Goal: Task Accomplishment & Management: Manage account settings

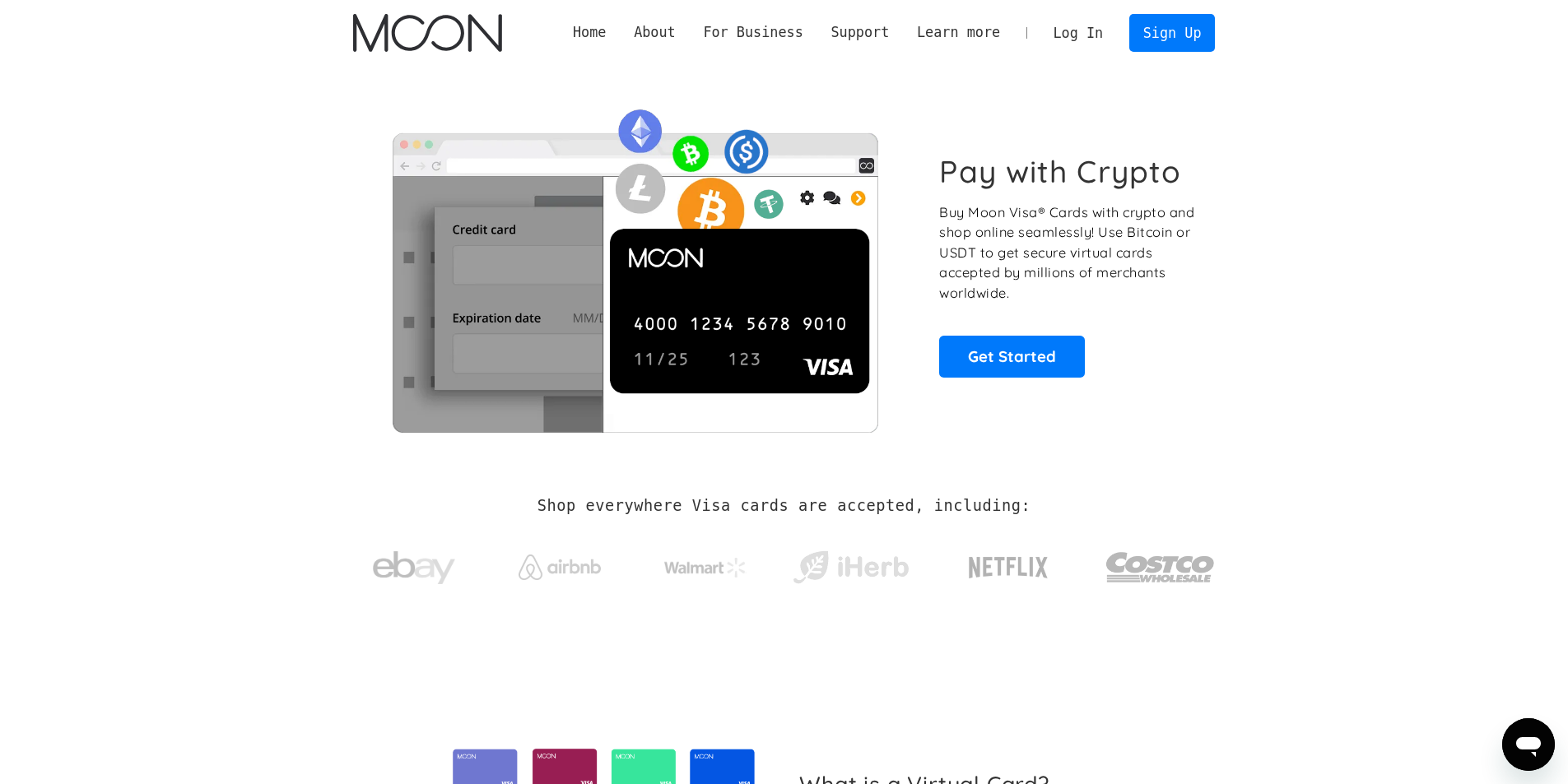
click at [1091, 28] on link "Log In" at bounding box center [1078, 33] width 77 height 36
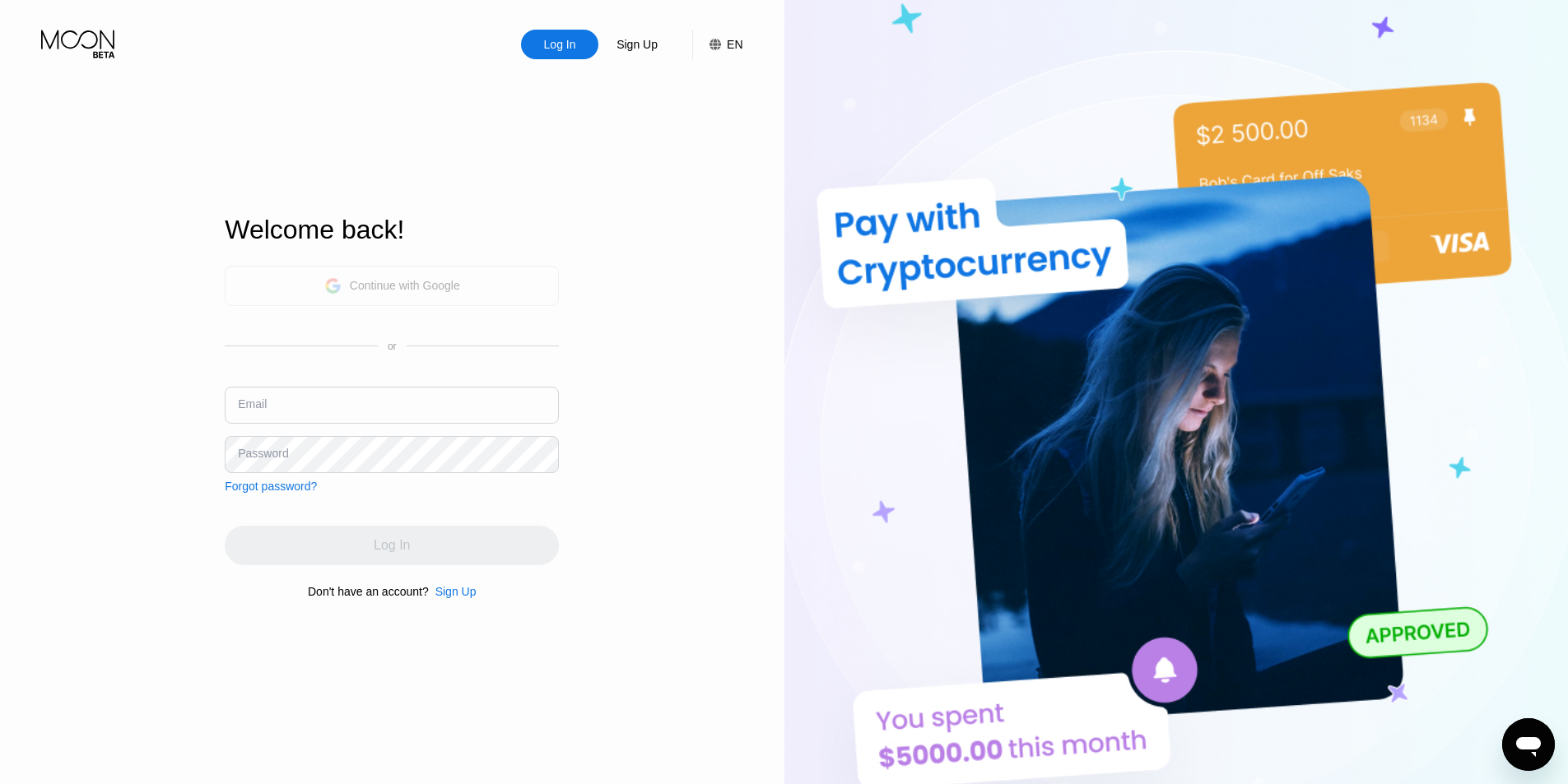
click at [368, 280] on div "Continue with Google" at bounding box center [405, 285] width 110 height 13
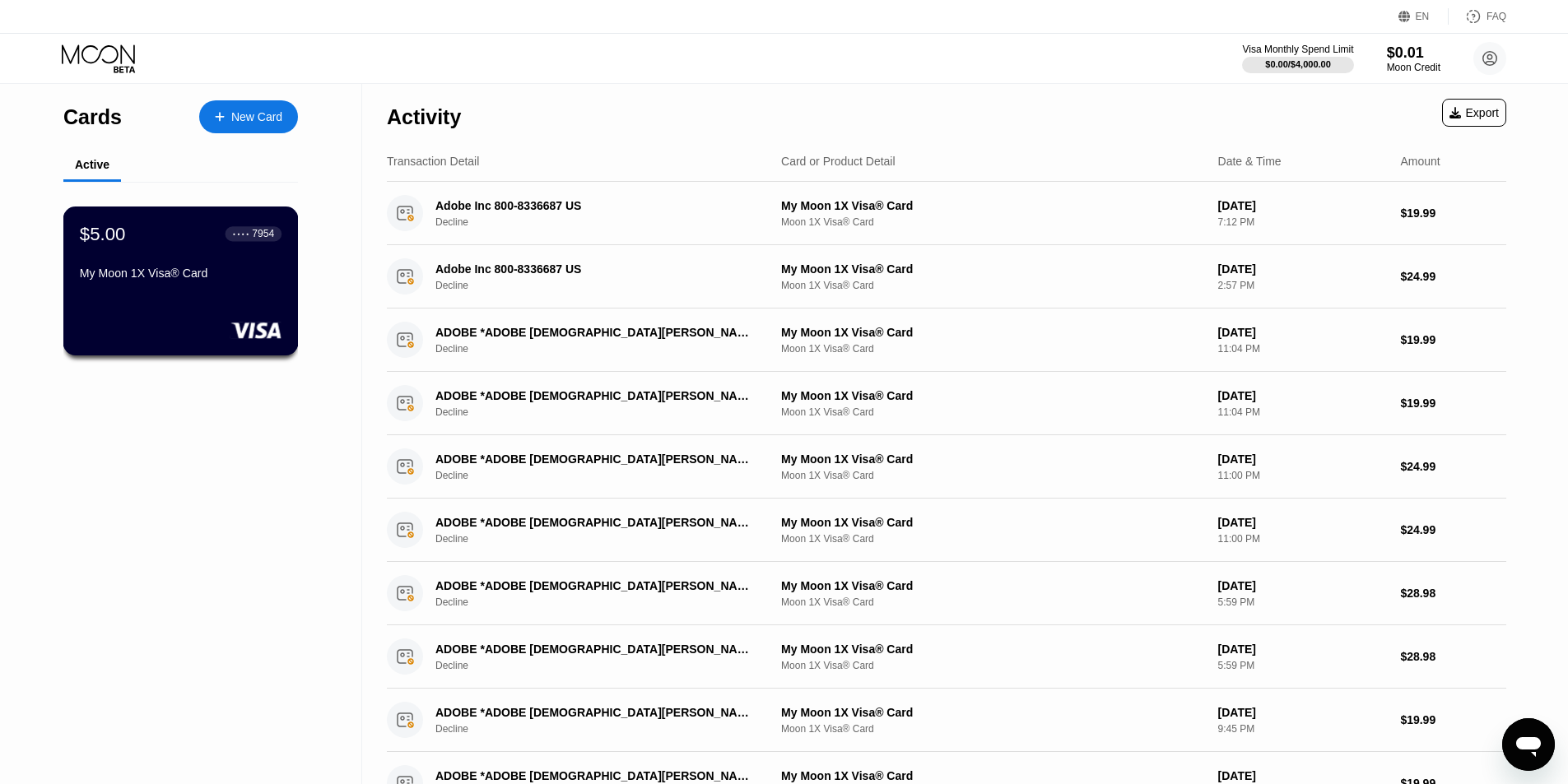
click at [249, 272] on div "My Moon 1X Visa® Card" at bounding box center [180, 273] width 202 height 13
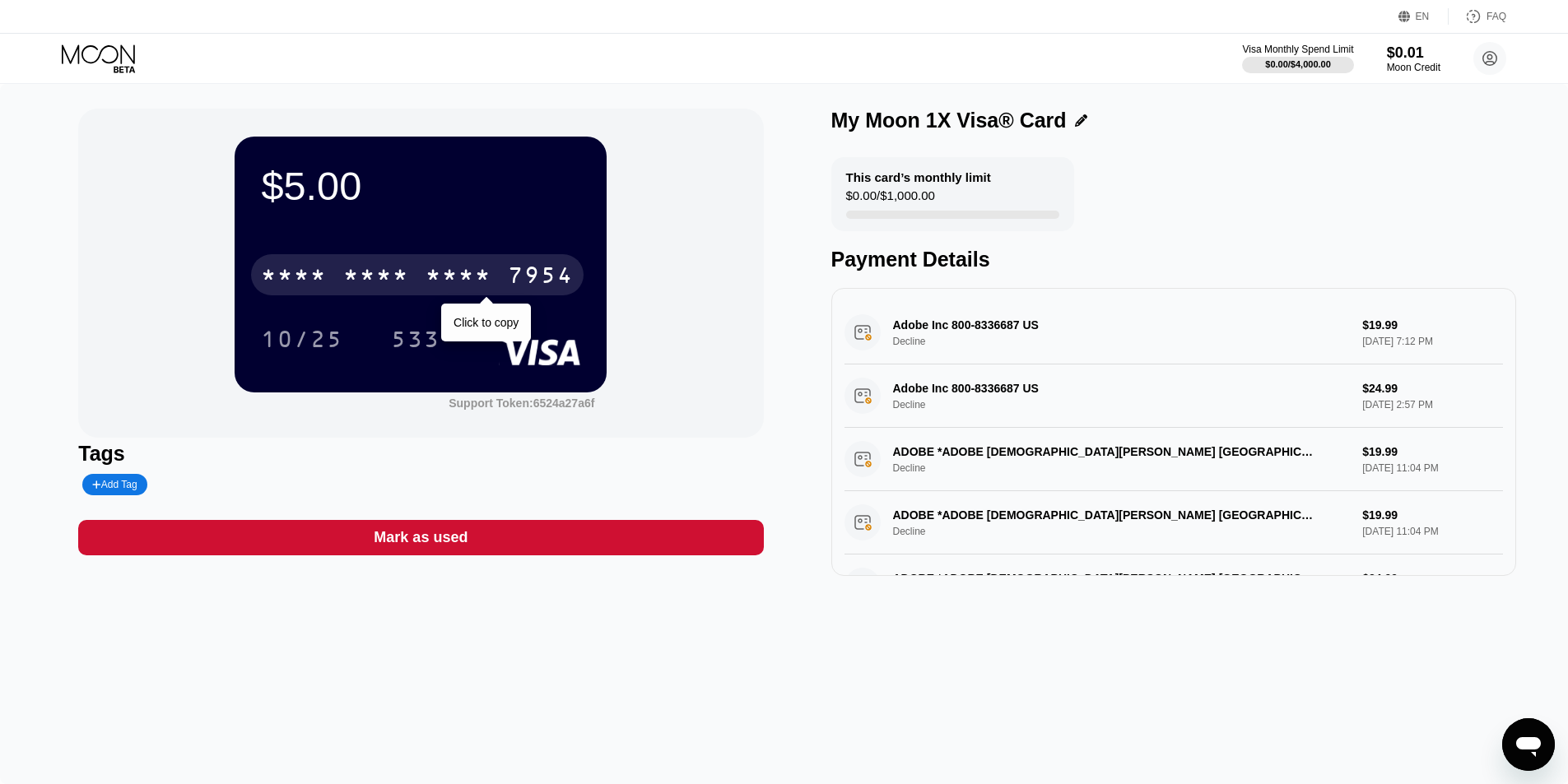
click at [485, 280] on div "* * * *" at bounding box center [458, 276] width 66 height 26
click at [282, 271] on div "4513" at bounding box center [293, 276] width 66 height 26
click at [343, 275] on div "* * * *" at bounding box center [375, 276] width 66 height 26
